Goal: Information Seeking & Learning: Learn about a topic

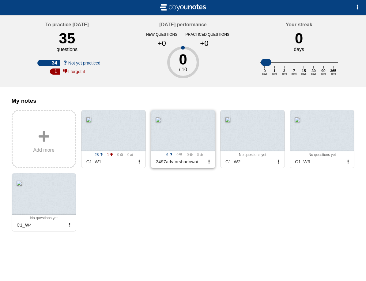
click at [175, 134] on div at bounding box center [183, 130] width 64 height 41
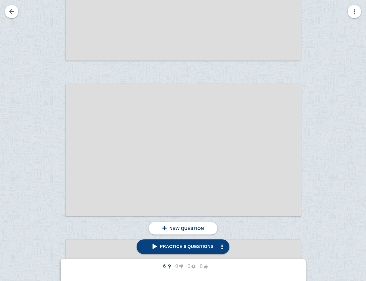
scroll to position [2224, 0]
click at [47, 121] on div at bounding box center [45, 155] width 41 height 132
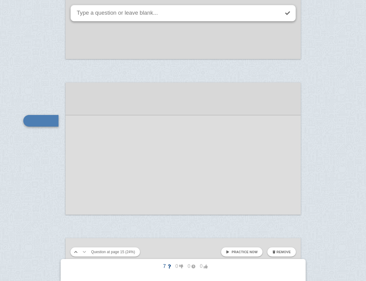
scroll to position [2247, 0]
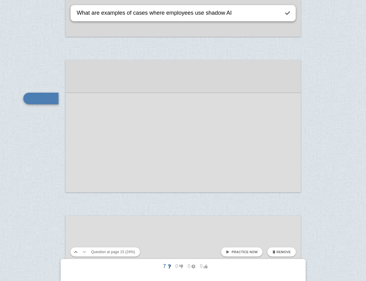
drag, startPoint x: 147, startPoint y: 13, endPoint x: 133, endPoint y: 13, distance: 14.1
click at [133, 13] on textarea "What are examples of cases where employees use shadow AI" at bounding box center [178, 13] width 204 height 16
click at [250, 16] on textarea "What are examples of situations where employees use shadow AI" at bounding box center [178, 13] width 204 height 16
type textarea "What are examples of situations where employees use shadow AI and why?"
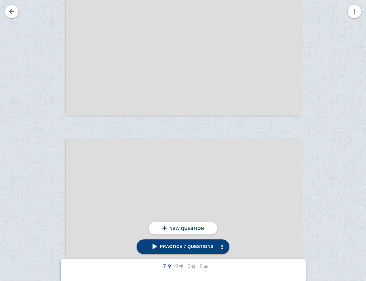
scroll to position [2412, 0]
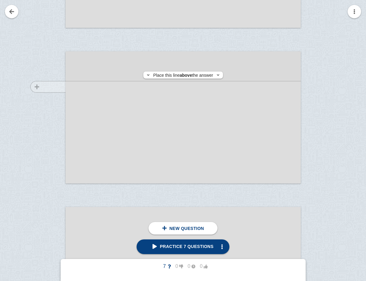
click at [44, 87] on div at bounding box center [45, 123] width 41 height 132
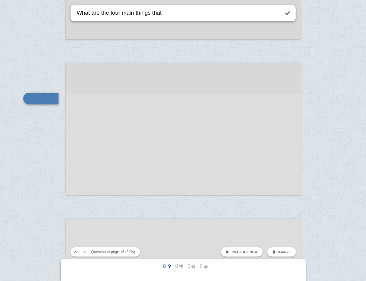
scroll to position [2419, 0]
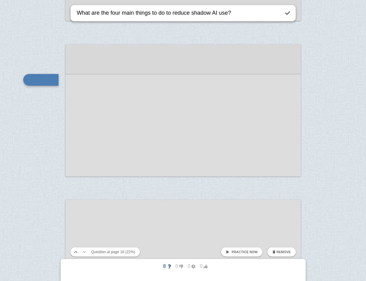
type textarea "What are the four main things to do to reduce shadow AI use?"
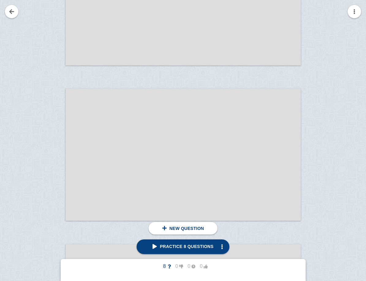
scroll to position [2841, 0]
click at [53, 120] on div at bounding box center [45, 161] width 41 height 132
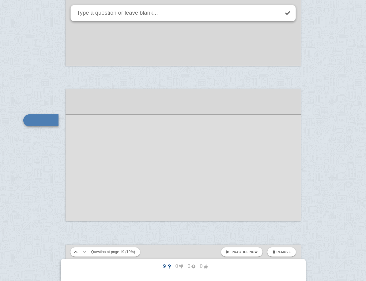
scroll to position [2863, 0]
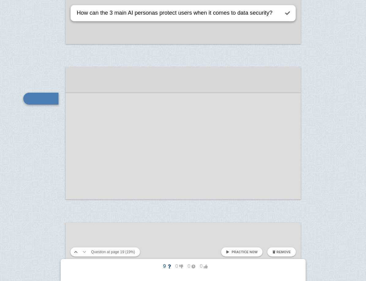
type textarea "How can the 3 main AI personas protect users when it comes to data security?"
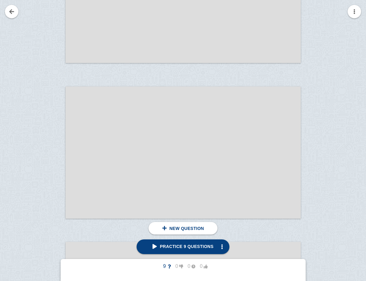
scroll to position [3474, 0]
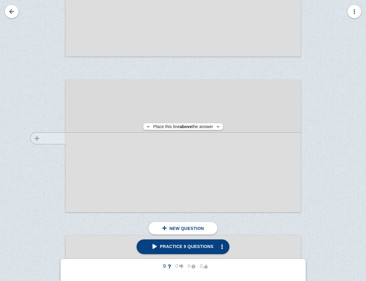
click at [58, 138] on div at bounding box center [45, 152] width 41 height 132
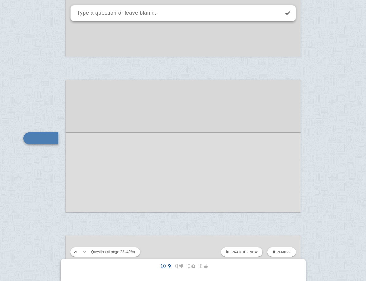
scroll to position [3513, 0]
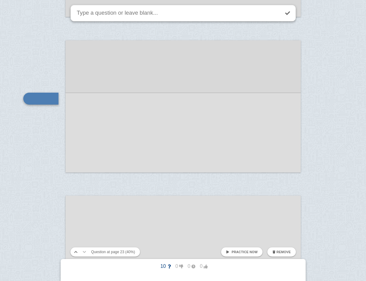
click at [148, 17] on textarea at bounding box center [178, 13] width 204 height 16
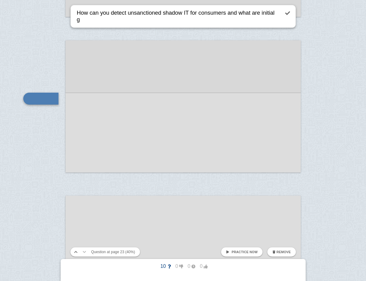
scroll to position [0, 0]
type textarea "How can you detect unsanctioned shadow IT for consumers and what are initial go…"
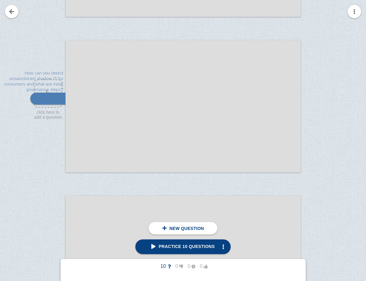
click at [179, 97] on div at bounding box center [183, 106] width 235 height 132
click at [183, 99] on div at bounding box center [183, 106] width 235 height 132
click at [183, 96] on div at bounding box center [183, 106] width 235 height 132
click at [184, 66] on div at bounding box center [183, 106] width 235 height 132
click at [172, 70] on div at bounding box center [183, 106] width 235 height 132
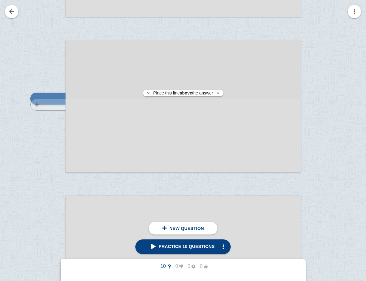
click at [49, 105] on div at bounding box center [45, 112] width 41 height 132
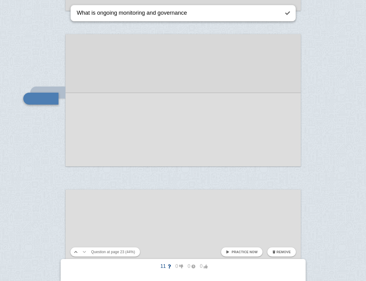
drag, startPoint x: 95, startPoint y: 16, endPoint x: 91, endPoint y: 16, distance: 4.3
click at [91, 16] on textarea "What is ongoing monitoring and governance" at bounding box center [178, 13] width 204 height 16
click at [195, 13] on textarea "What are ongoing monitoring and governance" at bounding box center [178, 13] width 204 height 16
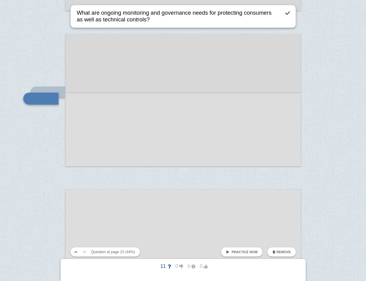
type textarea "What are ongoing monitoring and governance needs for protecting consumers as we…"
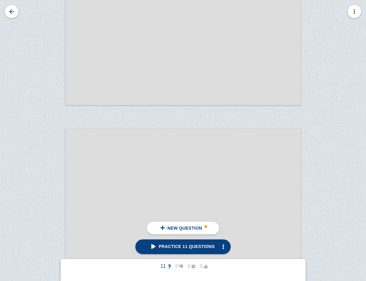
scroll to position [5023, 0]
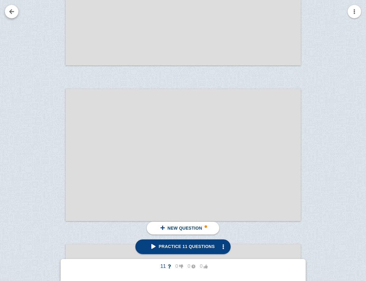
click at [13, 11] on link at bounding box center [11, 11] width 13 height 13
